Goal: Information Seeking & Learning: Check status

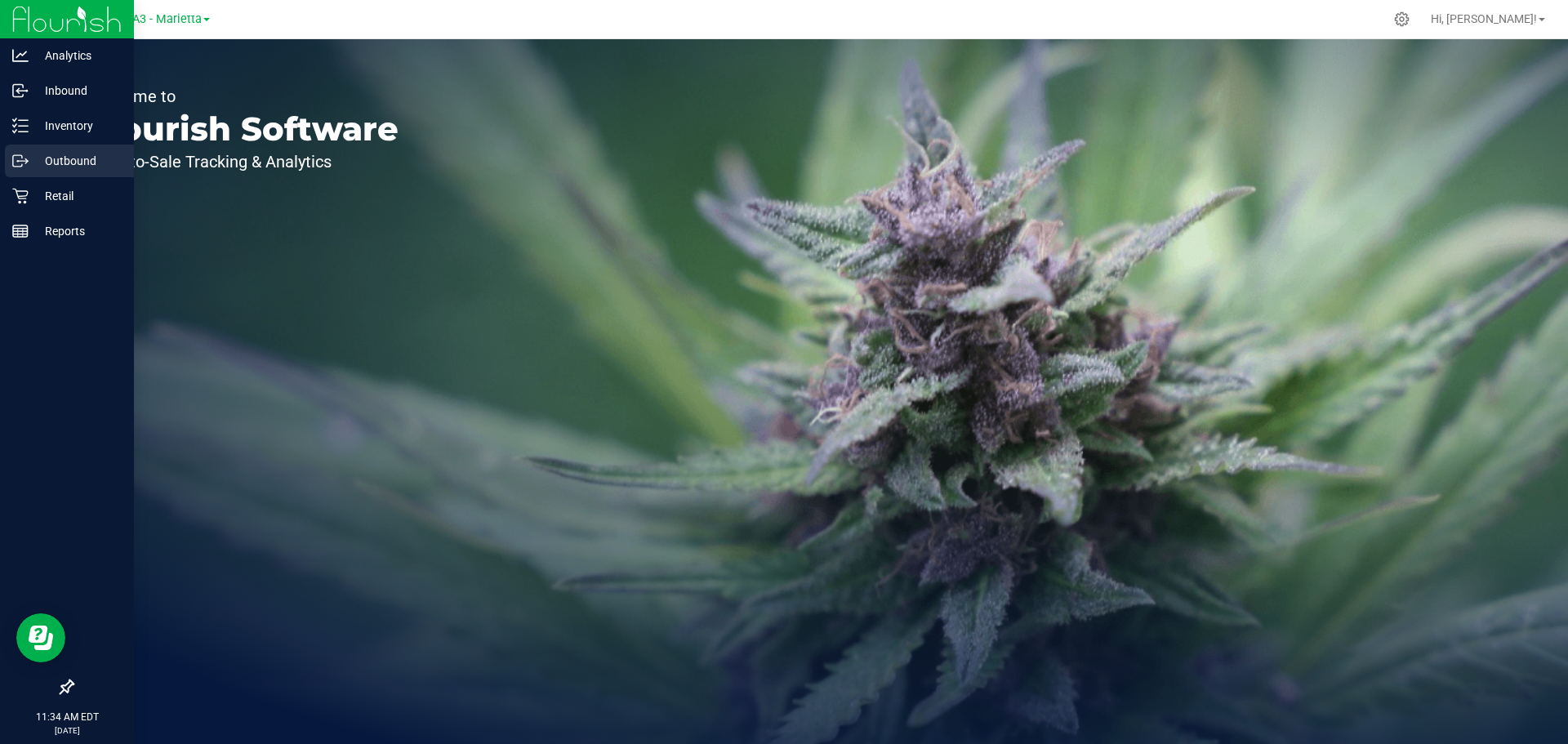
drag, startPoint x: 54, startPoint y: 168, endPoint x: 54, endPoint y: 152, distance: 16.0
click at [54, 166] on p "Outbound" at bounding box center [77, 160] width 98 height 19
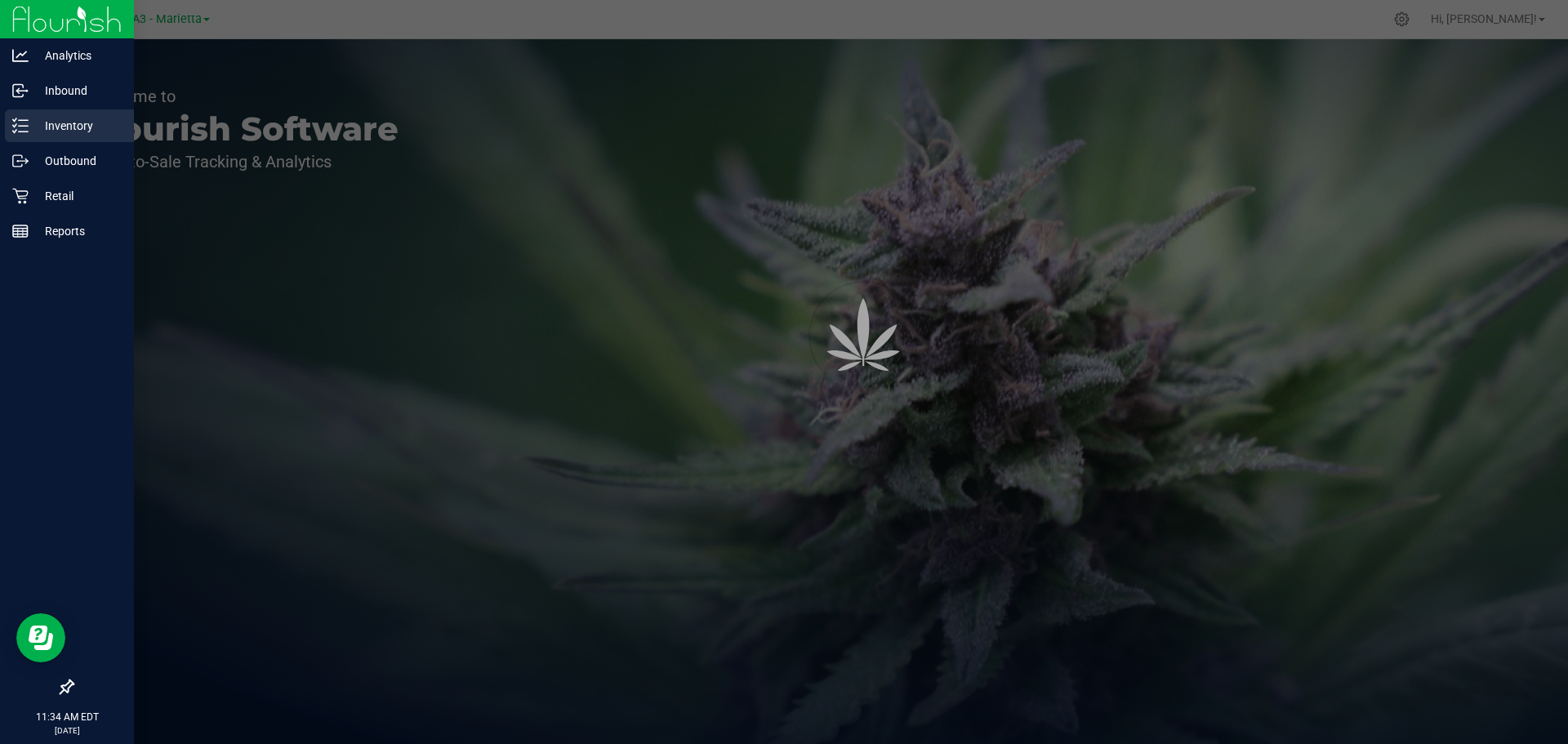
click at [55, 121] on p "Inventory" at bounding box center [77, 126] width 98 height 19
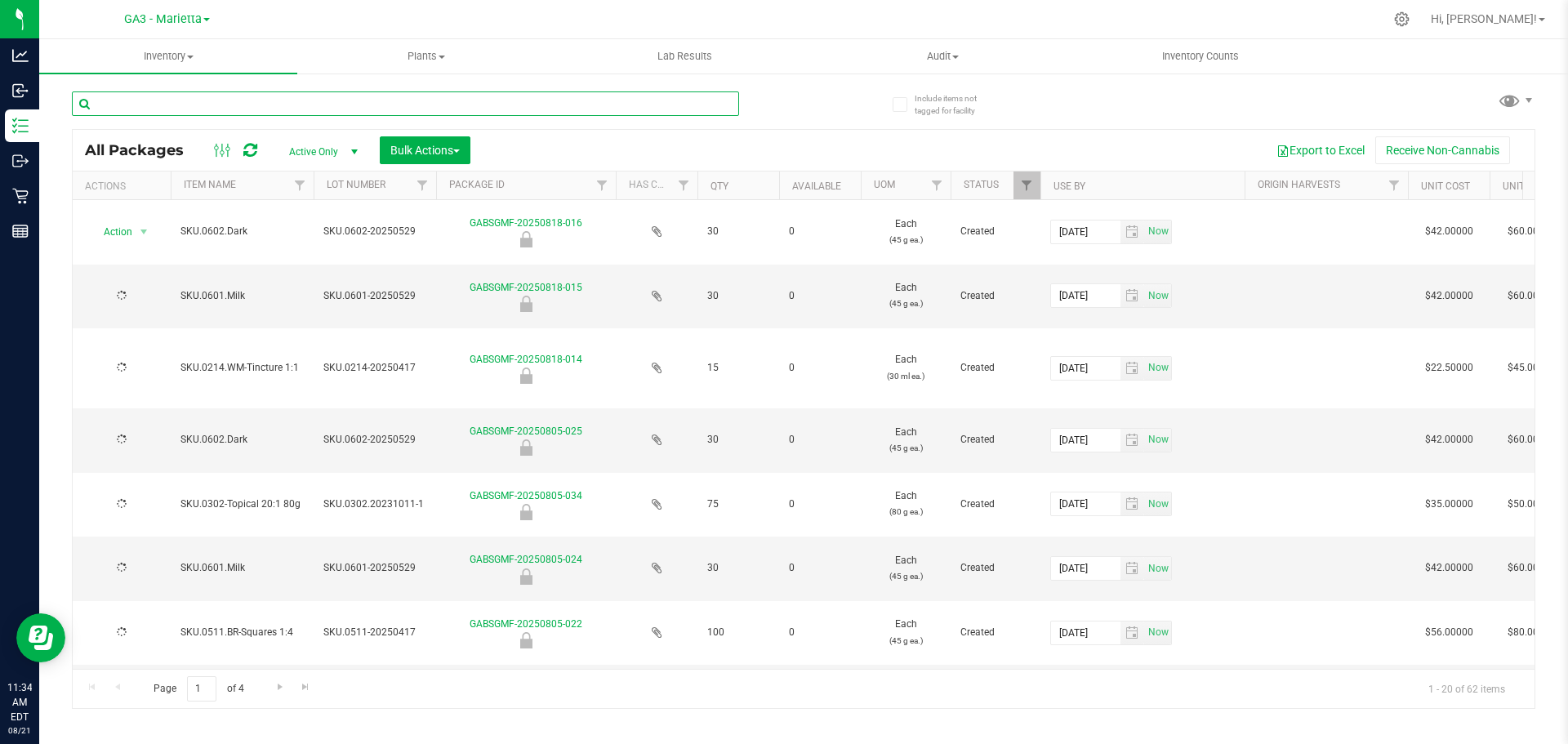
click at [226, 105] on input "text" at bounding box center [405, 103] width 667 height 24
click at [218, 108] on input "text" at bounding box center [405, 103] width 667 height 24
type input "201.PP"
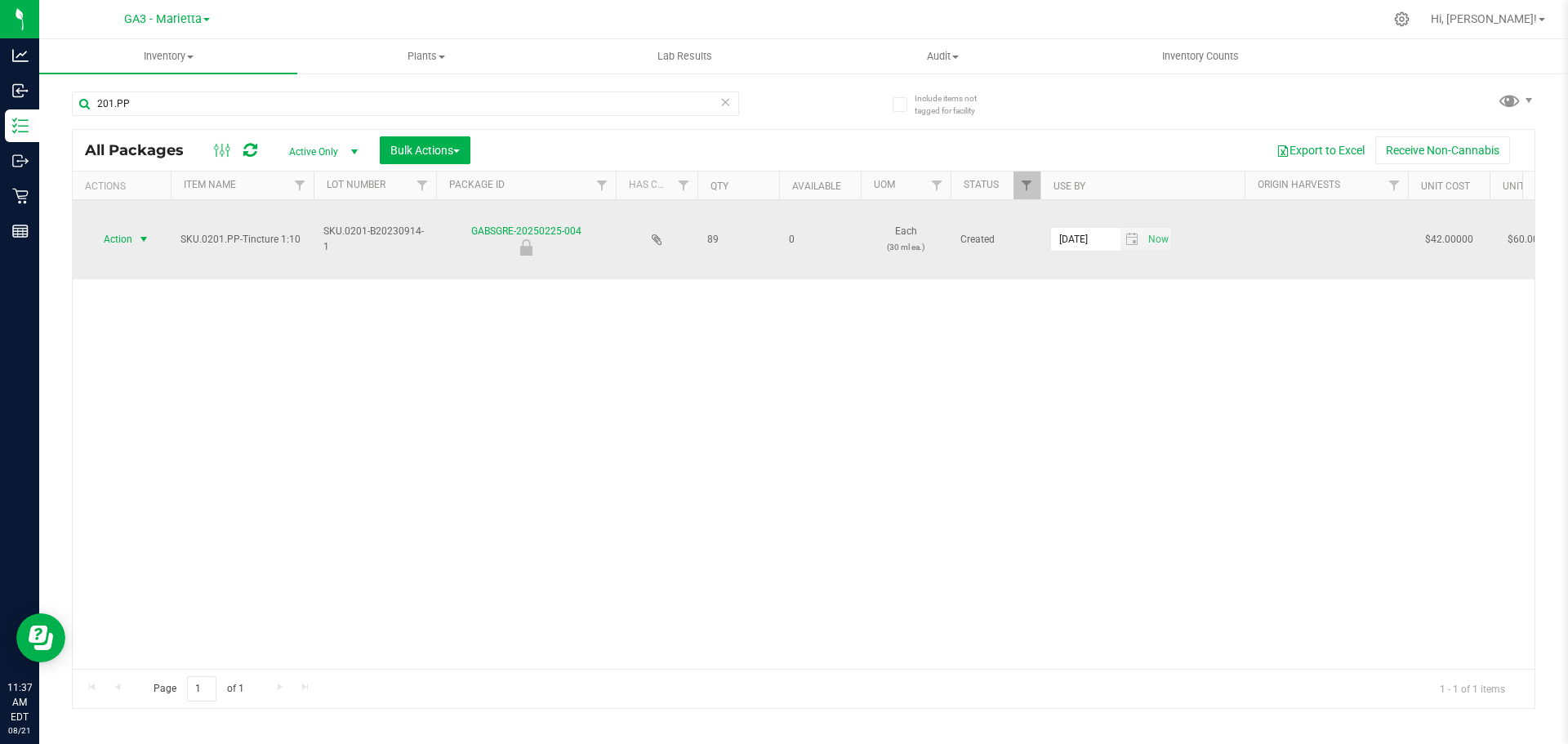
click at [117, 234] on span "Action" at bounding box center [111, 239] width 44 height 23
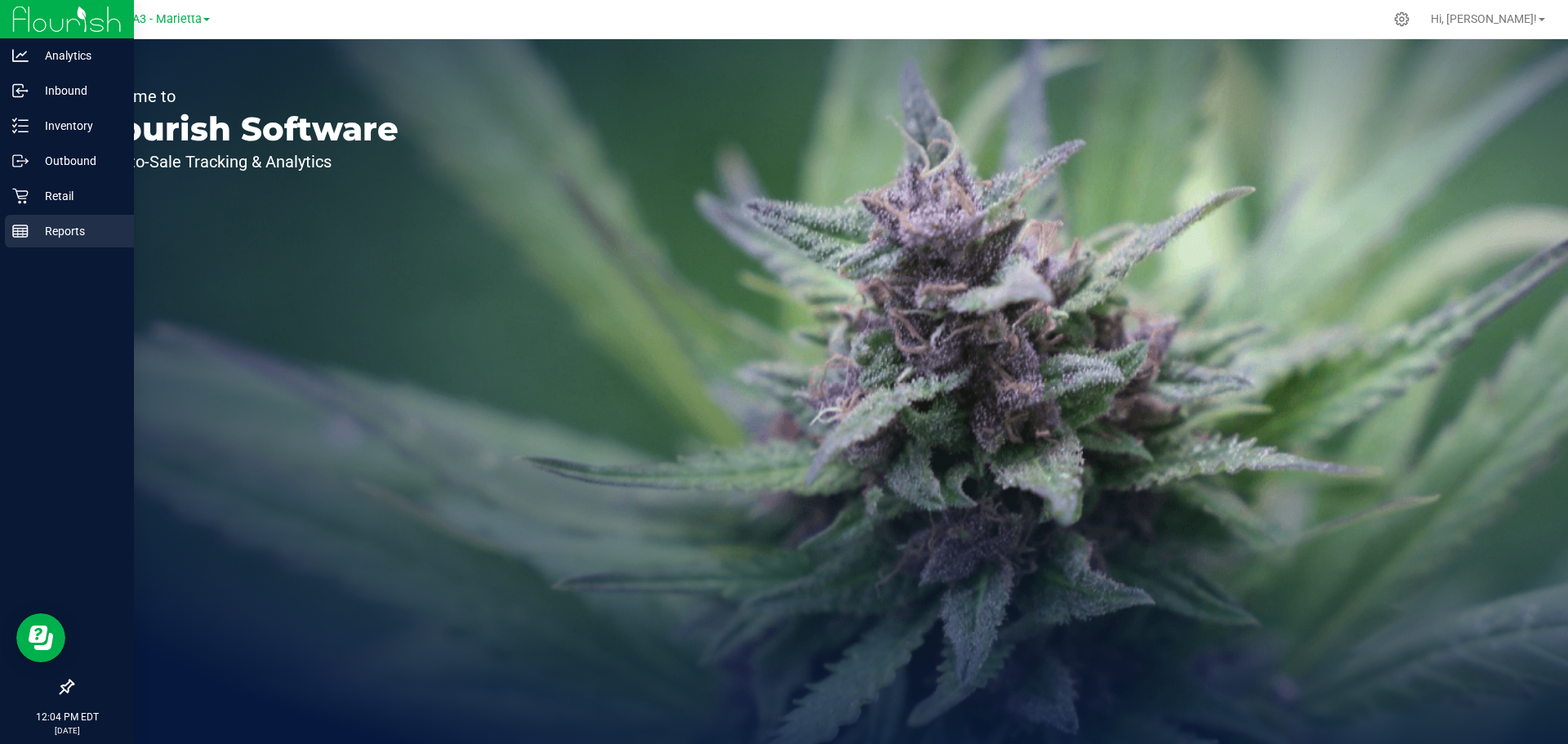
click at [54, 223] on p "Reports" at bounding box center [77, 230] width 98 height 19
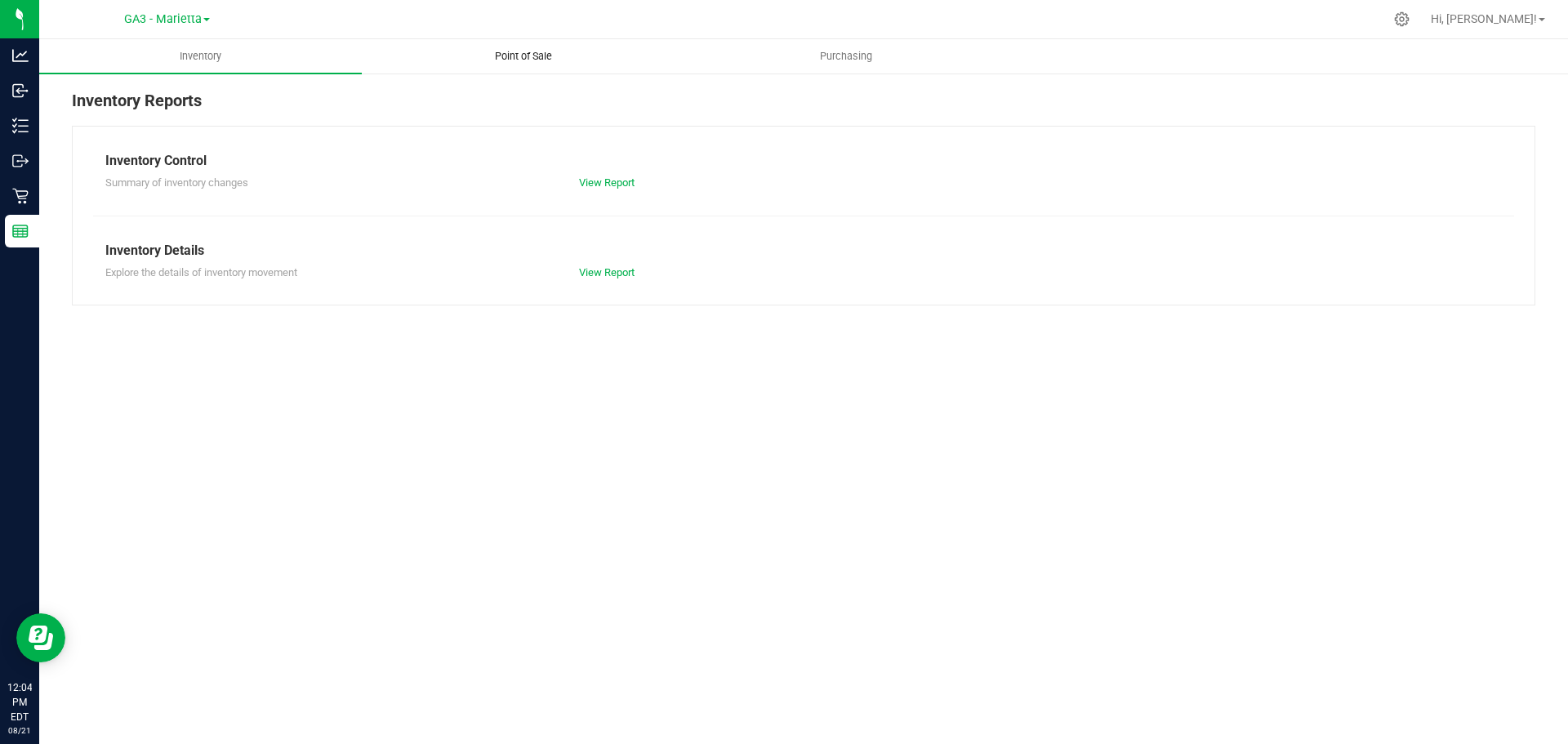
click at [528, 63] on span "Point of Sale" at bounding box center [523, 57] width 101 height 15
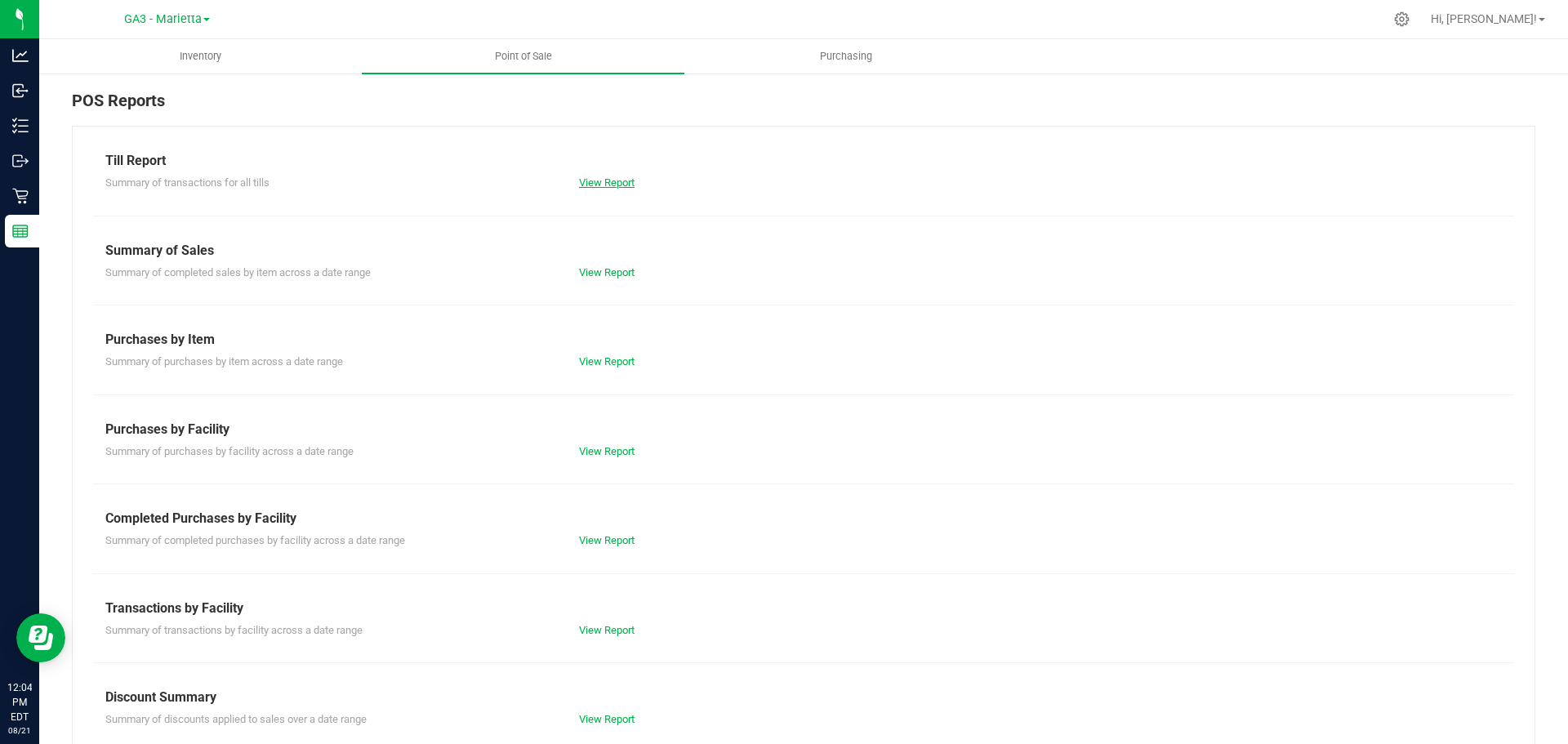
click at [604, 187] on link "View Report" at bounding box center [607, 182] width 55 height 13
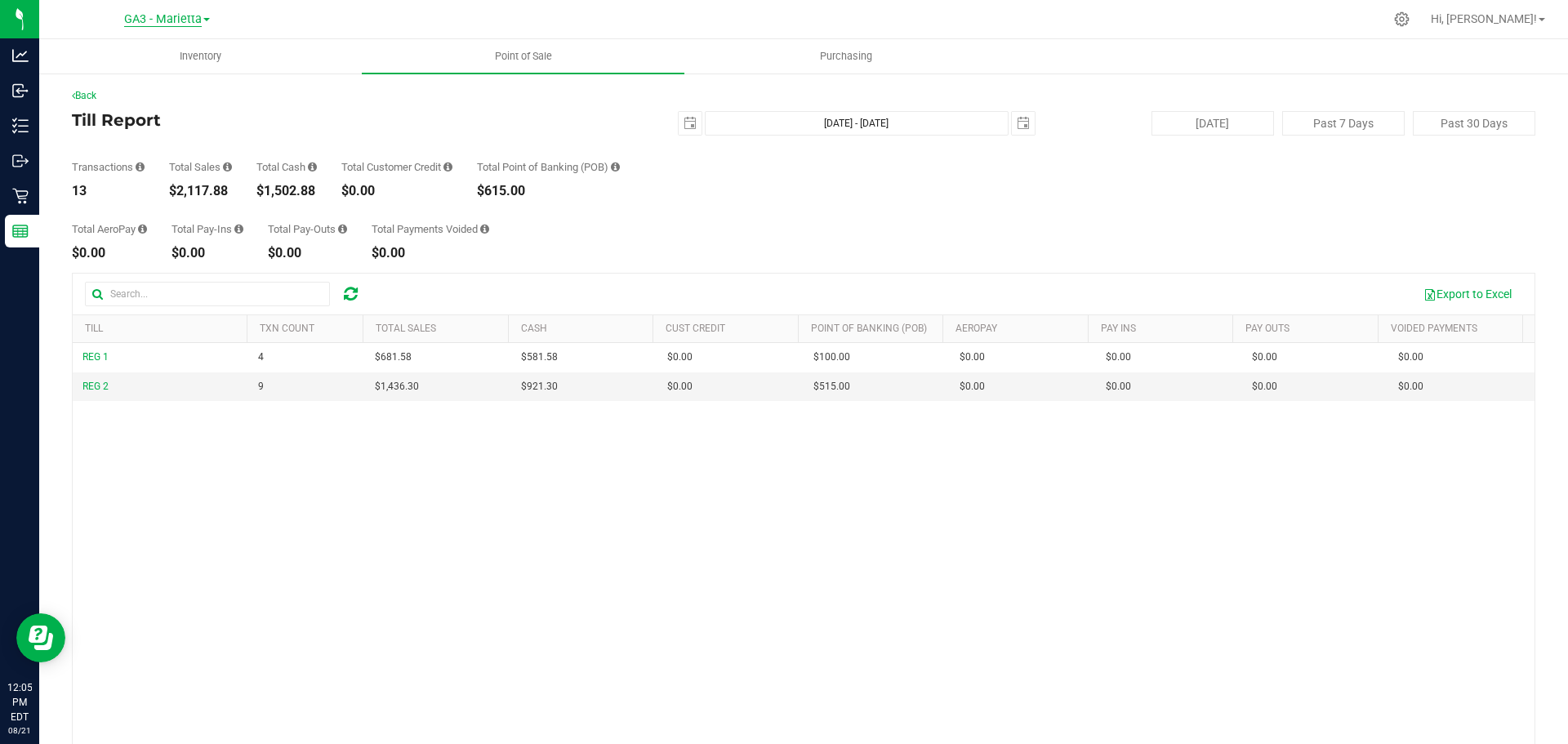
click at [184, 23] on span "GA3 - Marietta" at bounding box center [162, 20] width 78 height 15
click at [197, 51] on link "GA1 - Chamblee" at bounding box center [167, 58] width 239 height 22
click at [141, 14] on span "GA1 - Chamblee" at bounding box center [162, 20] width 121 height 15
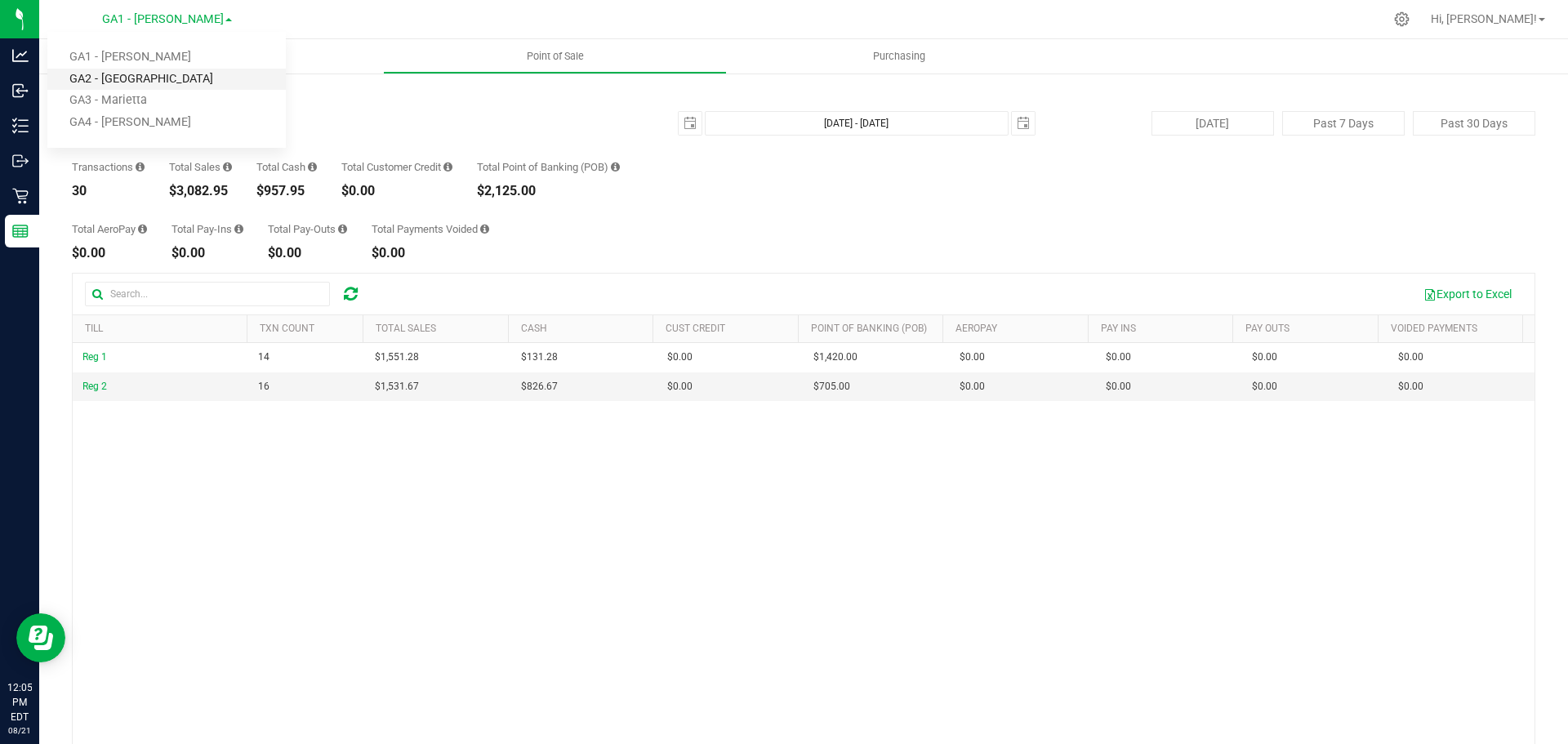
click at [143, 73] on link "GA2 - Stockbridge" at bounding box center [167, 80] width 239 height 22
click at [148, 22] on span "GA2 - Stockbridge" at bounding box center [162, 20] width 144 height 15
click at [139, 115] on link "GA4 - Pooler" at bounding box center [167, 123] width 239 height 22
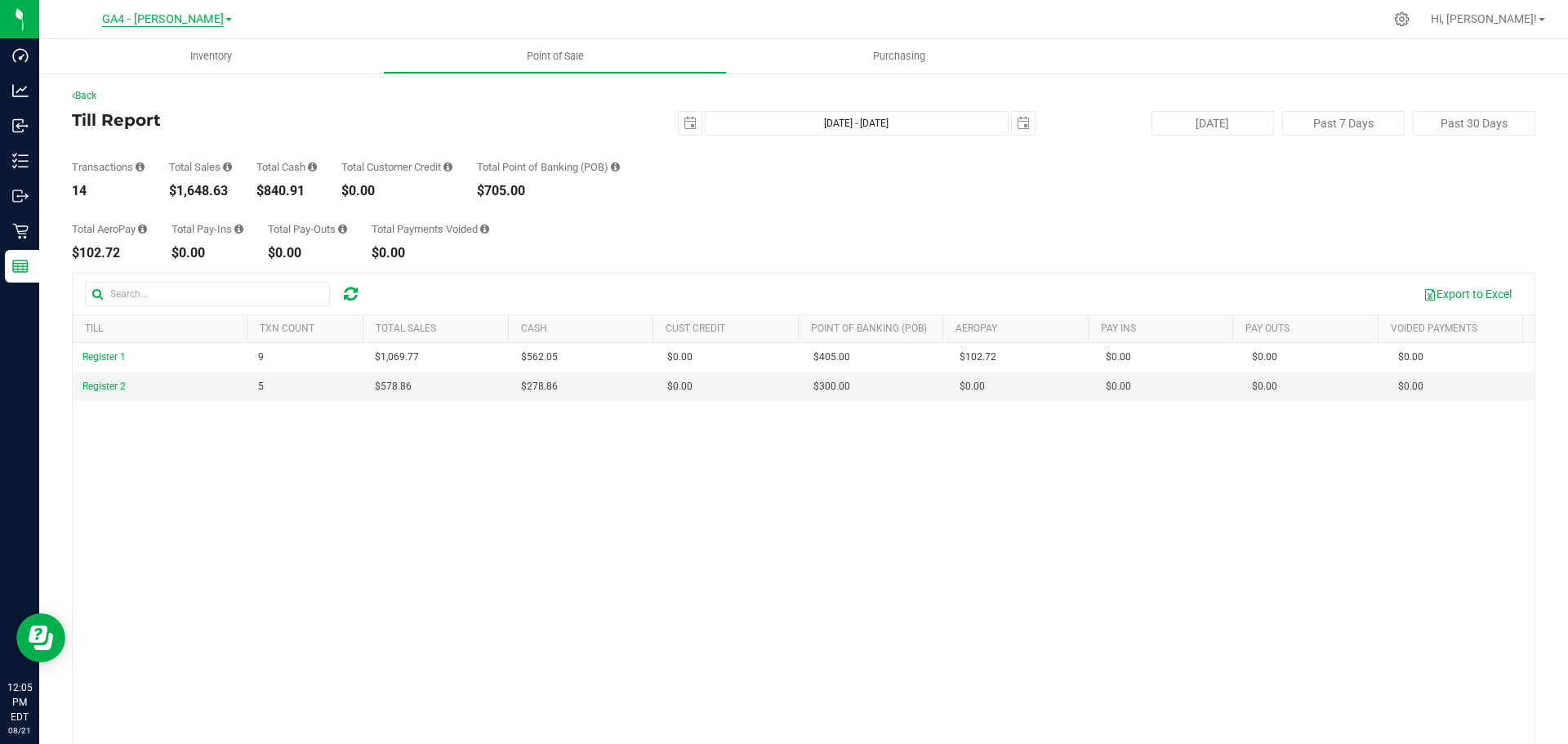
click at [193, 18] on span "GA4 - Pooler" at bounding box center [162, 20] width 121 height 15
click at [147, 97] on link "GA3 - Marietta" at bounding box center [167, 100] width 239 height 22
